Goal: Navigation & Orientation: Find specific page/section

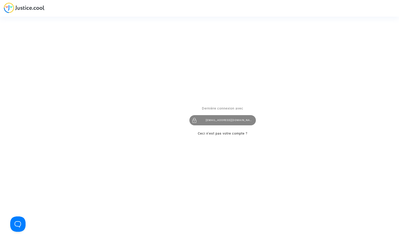
click at [235, 121] on div "levavasseur.prudence@llpavocat.com" at bounding box center [223, 120] width 67 height 10
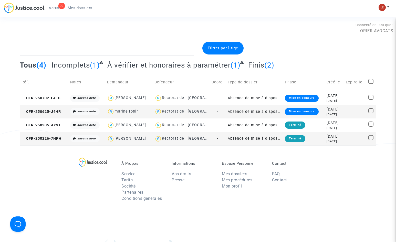
click at [54, 9] on span "Actus" at bounding box center [54, 8] width 11 height 5
